Goal: Find contact information: Find contact information

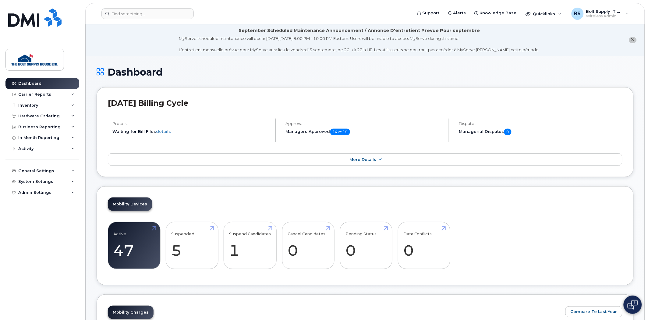
click at [62, 201] on div "Dashboard Carrier Reports Monthly Billing Data Daily Data Pooling Data Behavior…" at bounding box center [42, 194] width 75 height 233
click at [49, 187] on div "System Settings" at bounding box center [42, 181] width 74 height 11
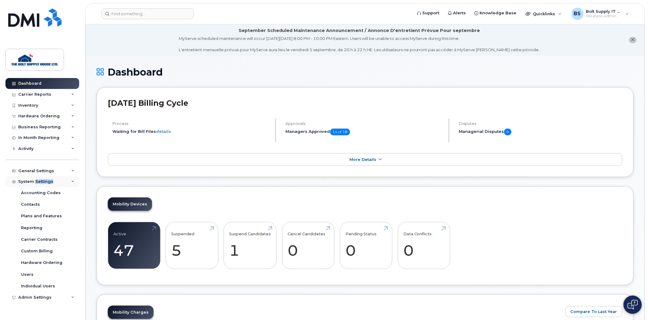
click at [49, 187] on div "System Settings" at bounding box center [42, 181] width 74 height 11
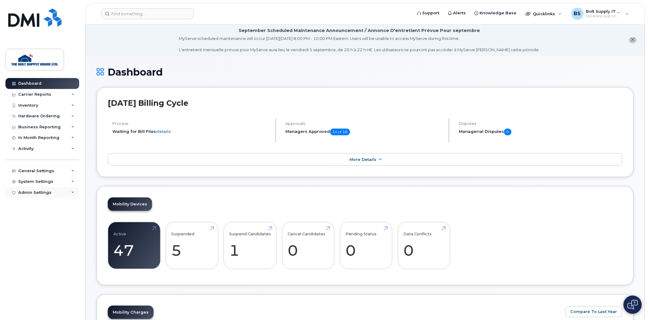
click at [54, 190] on div "Admin Settings" at bounding box center [42, 192] width 74 height 11
click at [59, 179] on div "System Settings" at bounding box center [42, 181] width 74 height 11
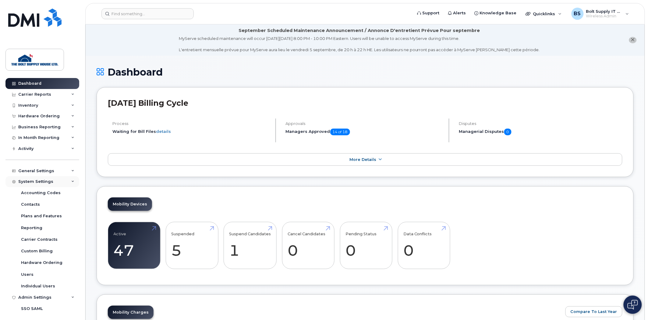
click at [59, 179] on div "System Settings" at bounding box center [42, 181] width 74 height 11
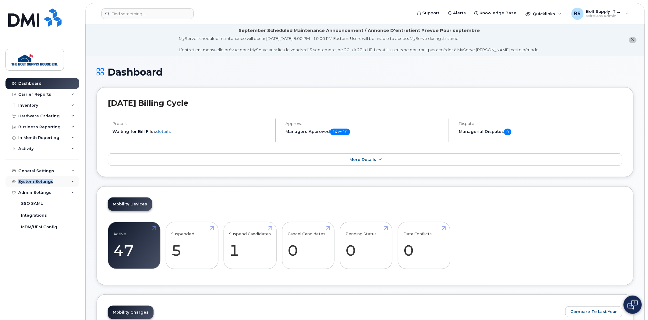
click at [59, 179] on div "System Settings" at bounding box center [42, 181] width 74 height 11
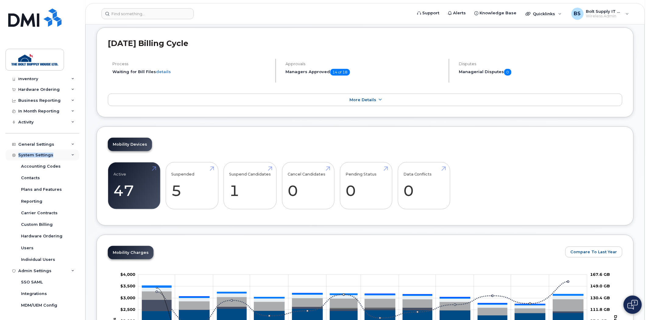
scroll to position [68, 0]
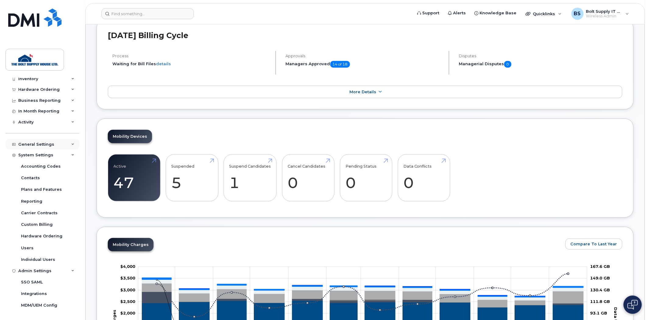
click at [66, 146] on div "General Settings" at bounding box center [42, 144] width 74 height 11
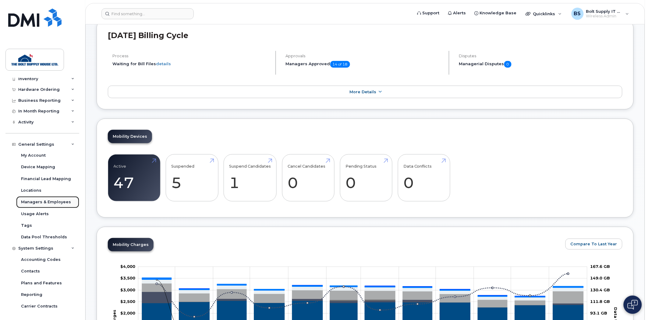
click at [55, 204] on div "Managers & Employees" at bounding box center [46, 201] width 50 height 5
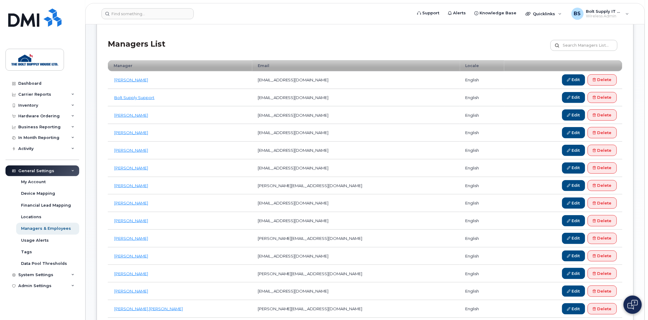
scroll to position [91, 0]
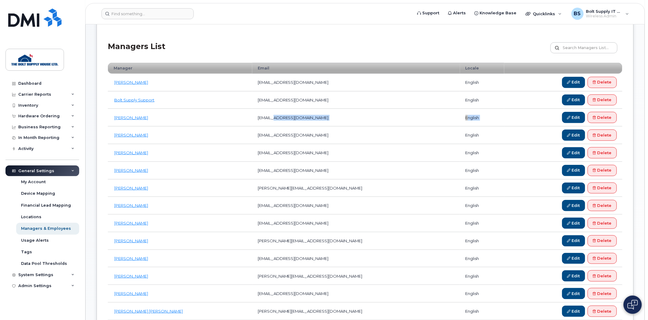
drag, startPoint x: 263, startPoint y: 118, endPoint x: 528, endPoint y: 114, distance: 264.6
click at [514, 115] on tr "Brett Driver brettd@boltsupply.com english Edit Delete" at bounding box center [365, 118] width 515 height 18
click at [264, 119] on td "brettd@boltsupply.com" at bounding box center [356, 118] width 208 height 18
drag, startPoint x: 108, startPoint y: 119, endPoint x: 359, endPoint y: 117, distance: 250.5
click at [359, 117] on tr "Brett Driver brettd@boltsupply.com english Edit Delete" at bounding box center [365, 118] width 515 height 18
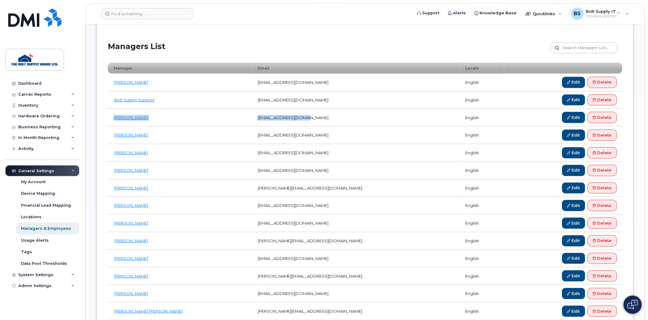
click at [150, 114] on td "Brett Driver" at bounding box center [180, 118] width 144 height 18
click at [179, 79] on td "Becky Herford" at bounding box center [180, 83] width 144 height 18
drag, startPoint x: 154, startPoint y: 80, endPoint x: 113, endPoint y: 83, distance: 40.9
click at [113, 83] on td "Becky Herford" at bounding box center [180, 83] width 144 height 18
copy td "Becky Herford"
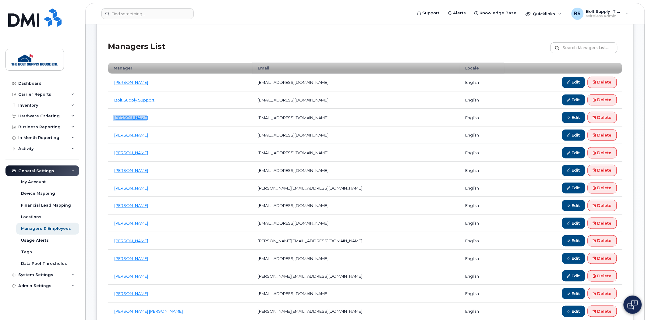
drag, startPoint x: 144, startPoint y: 119, endPoint x: 112, endPoint y: 120, distance: 31.7
click at [112, 120] on td "Brett Driver" at bounding box center [180, 118] width 144 height 18
copy td "Brett Driver"
drag, startPoint x: 145, startPoint y: 137, endPoint x: 142, endPoint y: 135, distance: 3.8
click at [145, 137] on td "Dean Hart" at bounding box center [180, 135] width 144 height 18
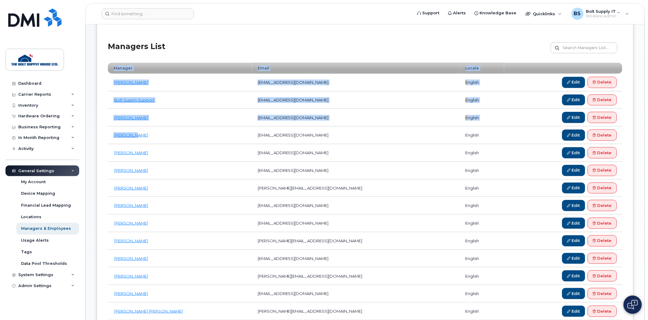
drag, startPoint x: 142, startPoint y: 134, endPoint x: 104, endPoint y: 136, distance: 37.5
click at [104, 136] on div "Managers Employees Special Contacts Employment Status × Devices assigned to Clo…" at bounding box center [365, 255] width 537 height 519
copy div "Manager Email Locale Becky Herford beckyh@boltsupply.com english Edit Delete Bo…"
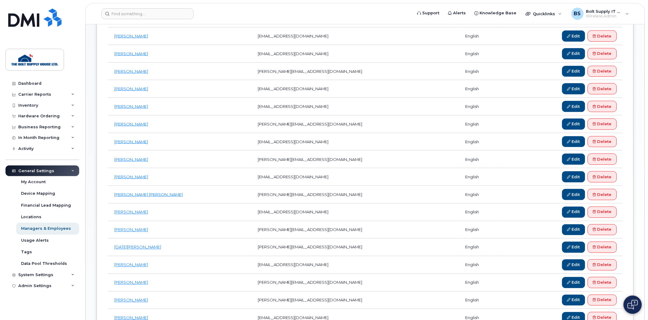
scroll to position [125, 0]
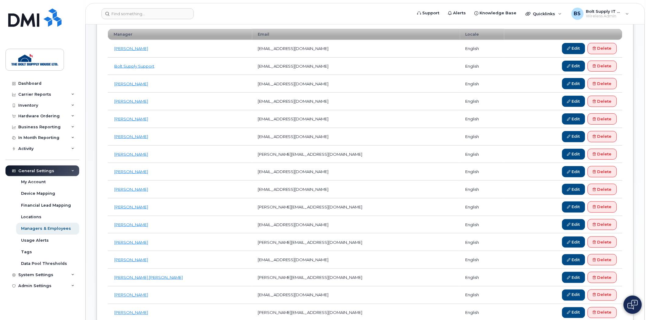
click at [195, 233] on td "Jed Curry" at bounding box center [180, 225] width 144 height 18
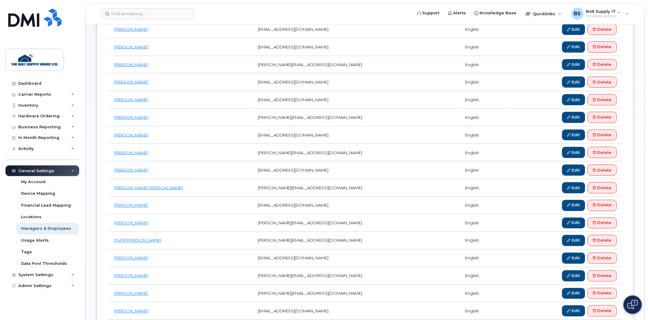
scroll to position [227, 0]
